Goal: Transaction & Acquisition: Book appointment/travel/reservation

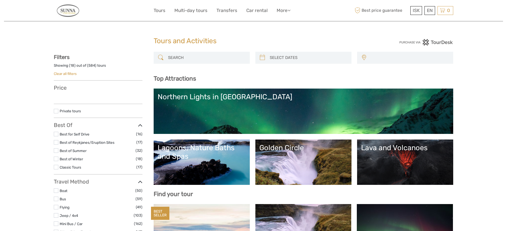
select select
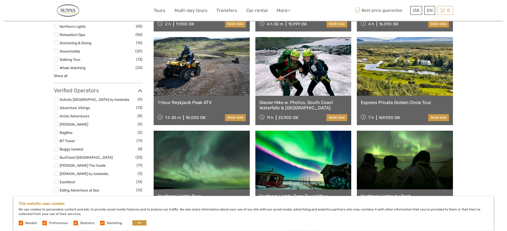
scroll to position [516, 0]
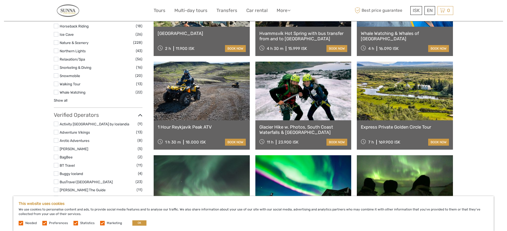
click at [203, 109] on link at bounding box center [202, 90] width 96 height 59
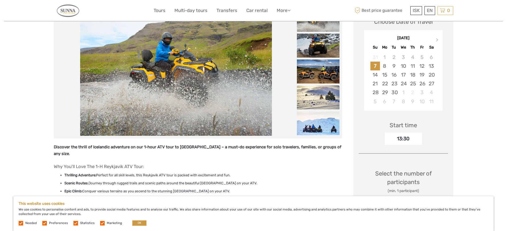
scroll to position [54, 0]
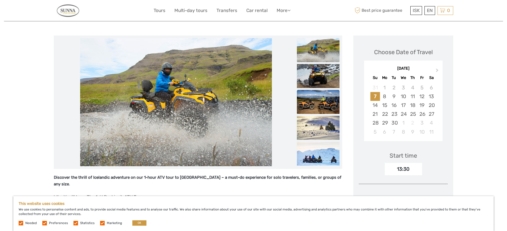
click at [315, 98] on img at bounding box center [318, 102] width 43 height 24
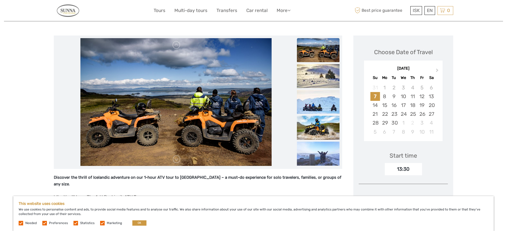
click at [230, 120] on img at bounding box center [175, 102] width 191 height 128
click at [317, 128] on img at bounding box center [318, 128] width 43 height 24
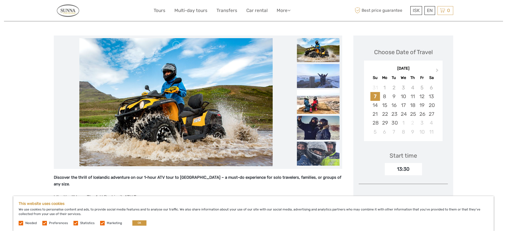
click at [314, 126] on img at bounding box center [318, 128] width 43 height 24
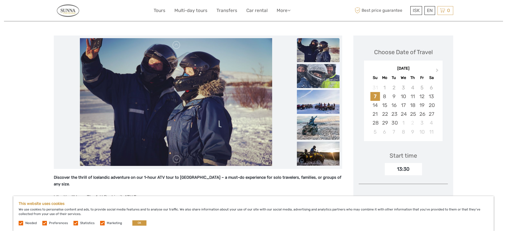
click at [315, 128] on img at bounding box center [318, 128] width 43 height 24
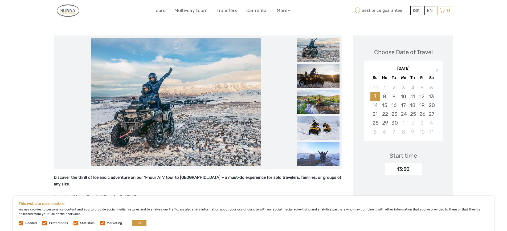
click at [317, 129] on img at bounding box center [318, 128] width 43 height 24
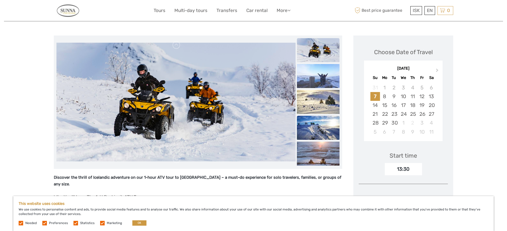
click at [317, 127] on img at bounding box center [318, 128] width 43 height 24
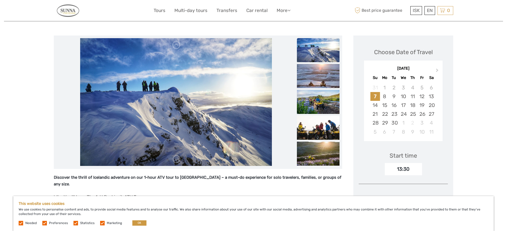
click at [317, 127] on img at bounding box center [318, 128] width 43 height 24
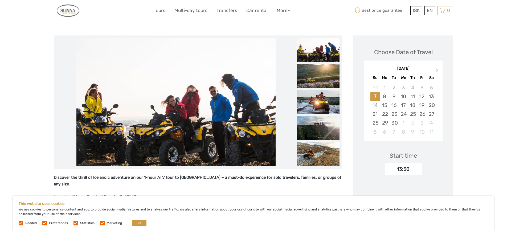
click at [317, 127] on img at bounding box center [318, 128] width 43 height 24
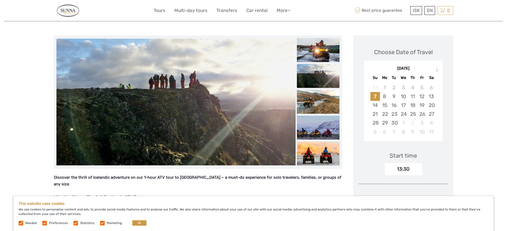
click at [317, 127] on img at bounding box center [318, 127] width 43 height 24
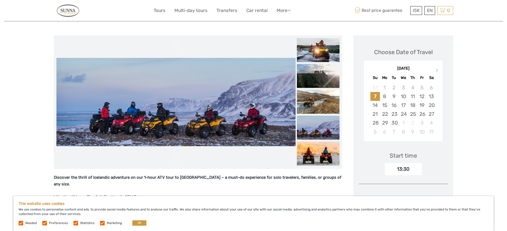
click at [317, 127] on img at bounding box center [318, 127] width 43 height 24
click at [317, 150] on img at bounding box center [318, 153] width 43 height 24
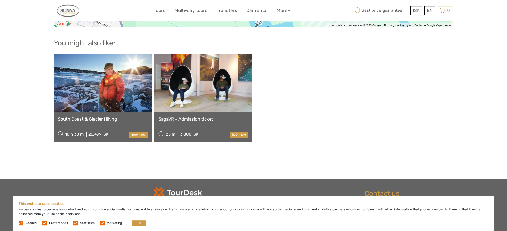
scroll to position [1032, 0]
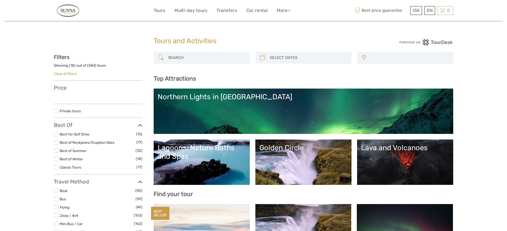
select select
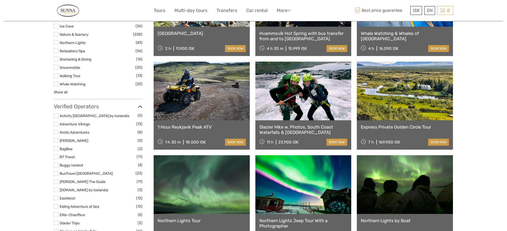
select select
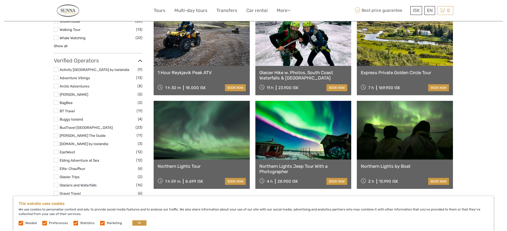
click at [292, 143] on link at bounding box center [303, 130] width 96 height 59
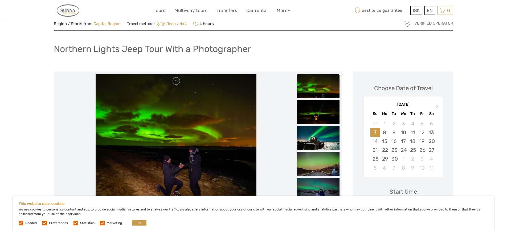
scroll to position [27, 0]
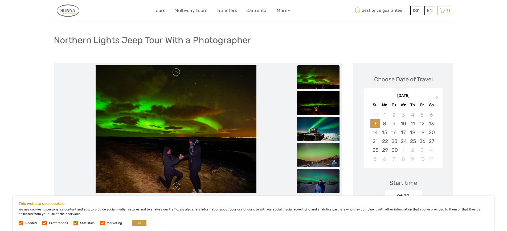
click at [321, 186] on img at bounding box center [318, 181] width 43 height 24
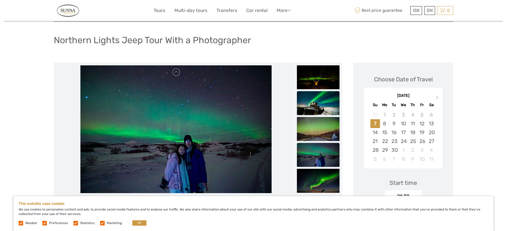
click at [305, 105] on img at bounding box center [318, 103] width 43 height 24
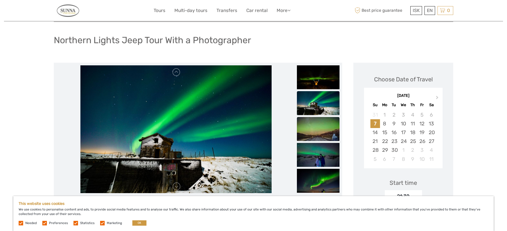
click at [308, 125] on img at bounding box center [318, 129] width 43 height 24
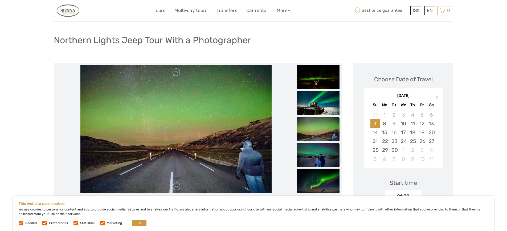
click at [310, 151] on img at bounding box center [318, 154] width 43 height 24
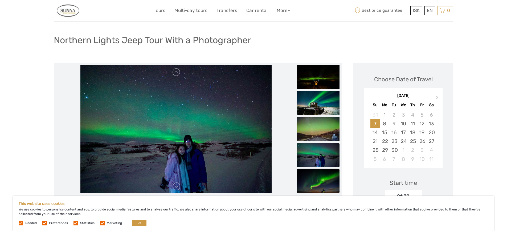
drag, startPoint x: 312, startPoint y: 182, endPoint x: 315, endPoint y: 181, distance: 3.0
click at [313, 182] on img at bounding box center [318, 180] width 43 height 24
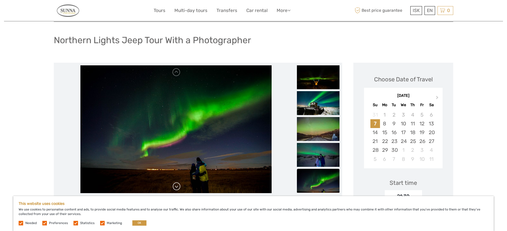
click at [175, 185] on link at bounding box center [176, 186] width 9 height 9
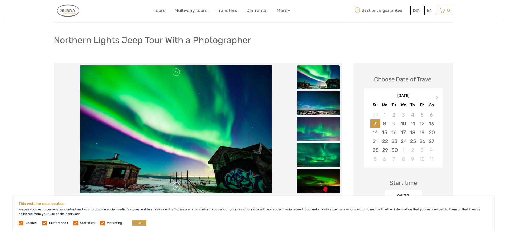
click at [176, 184] on link at bounding box center [176, 186] width 9 height 9
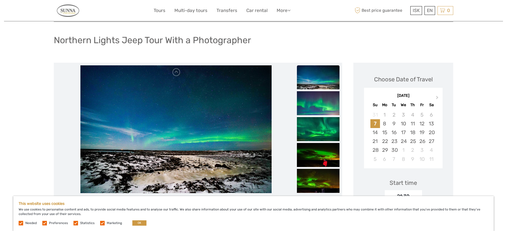
click at [176, 184] on link at bounding box center [176, 186] width 9 height 9
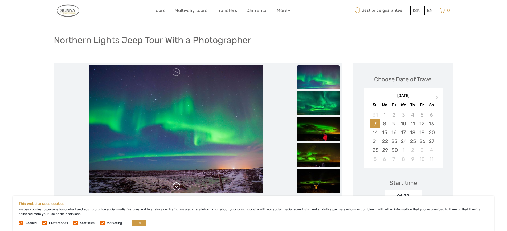
click at [176, 184] on link at bounding box center [176, 186] width 9 height 9
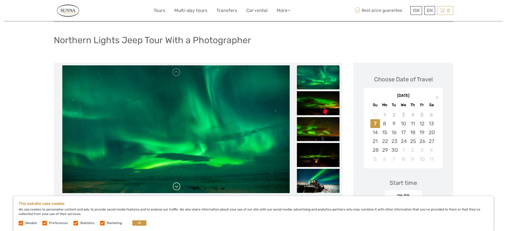
click at [176, 184] on link at bounding box center [176, 186] width 9 height 9
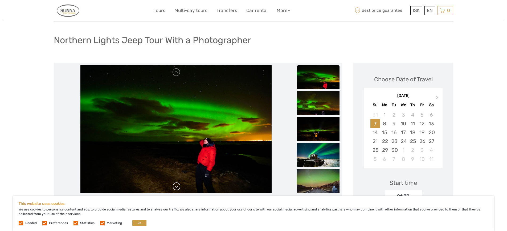
click at [176, 184] on link at bounding box center [176, 186] width 9 height 9
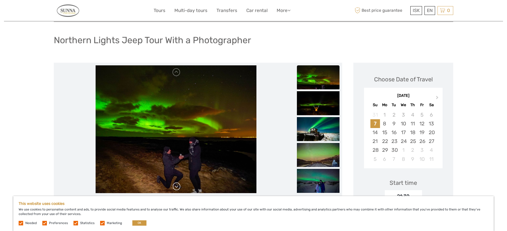
click at [176, 184] on link at bounding box center [176, 186] width 9 height 9
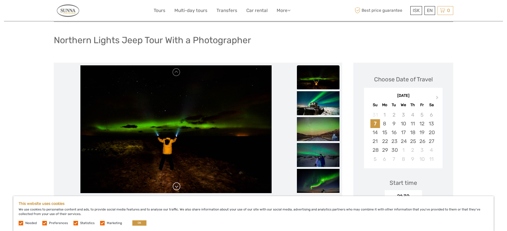
click at [176, 184] on link at bounding box center [176, 186] width 9 height 9
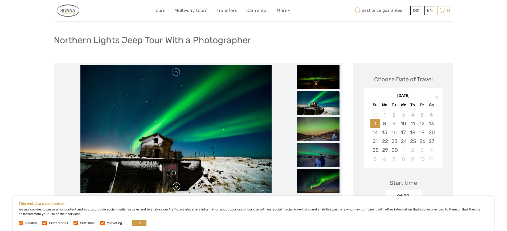
click at [176, 184] on link at bounding box center [176, 186] width 9 height 9
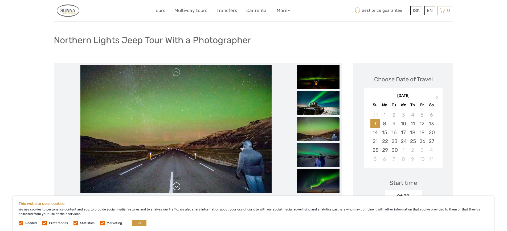
click at [176, 184] on link at bounding box center [176, 186] width 9 height 9
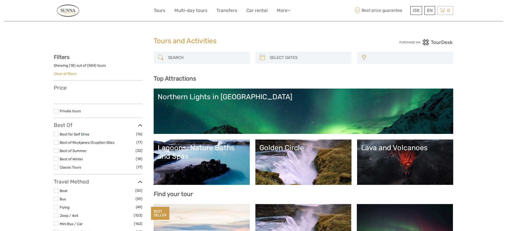
select select
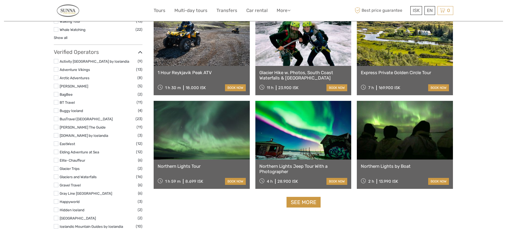
select select
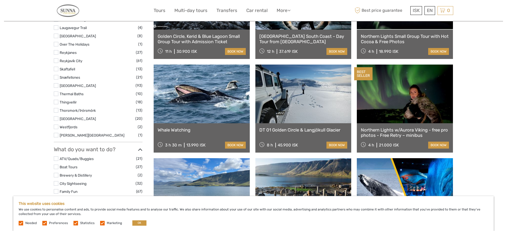
scroll to position [326, 0]
click at [292, 106] on link at bounding box center [303, 94] width 96 height 59
